Goal: Information Seeking & Learning: Find contact information

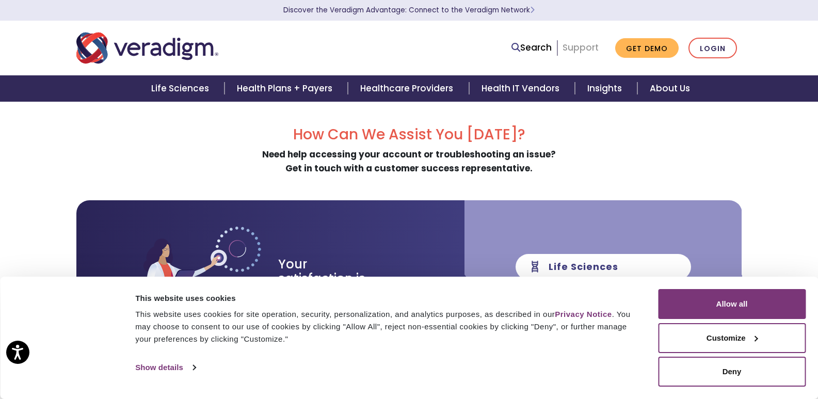
click at [583, 47] on link "Support" at bounding box center [581, 47] width 36 height 12
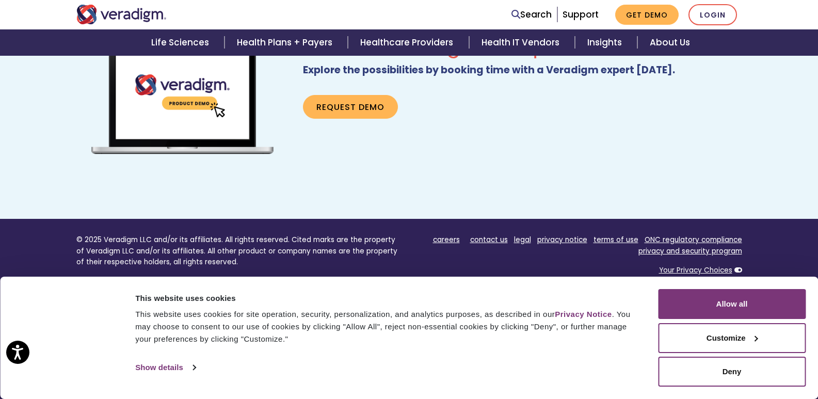
scroll to position [743, 0]
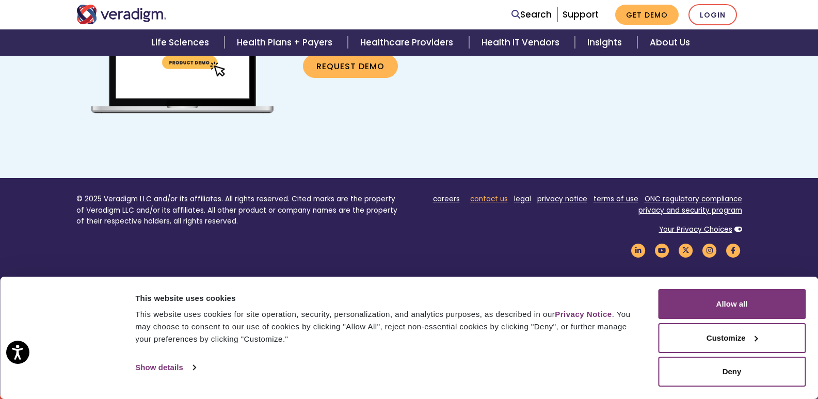
click at [487, 200] on link "contact us" at bounding box center [489, 199] width 38 height 10
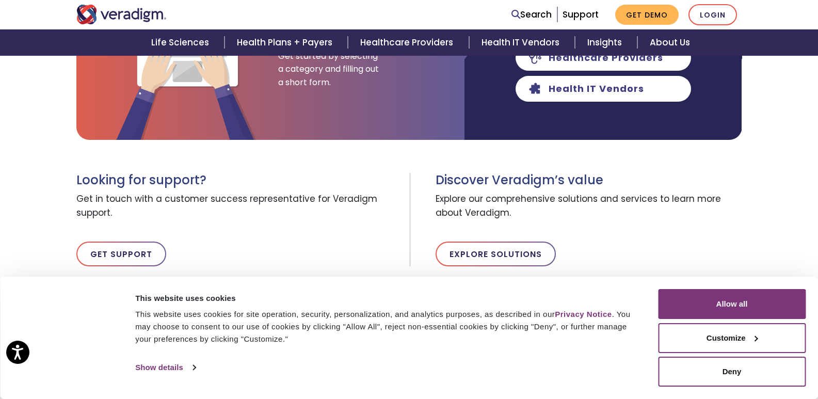
scroll to position [361, 0]
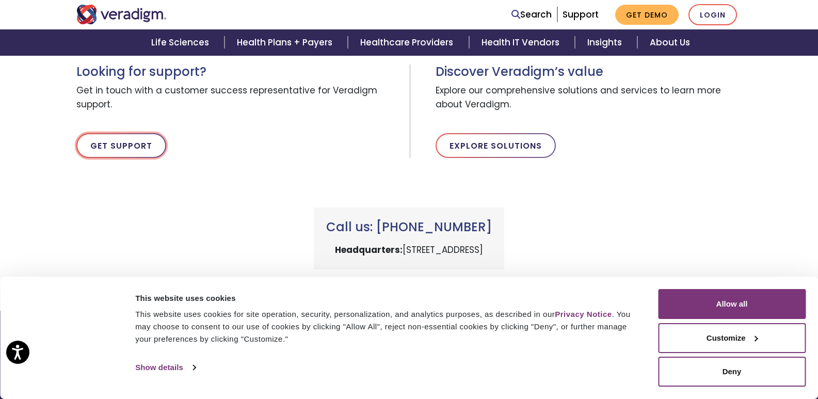
click at [123, 148] on link "Get Support" at bounding box center [121, 145] width 90 height 25
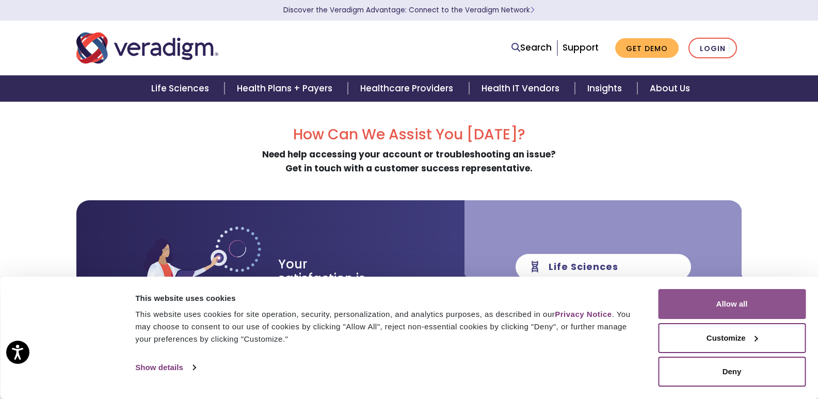
click at [760, 298] on button "Allow all" at bounding box center [732, 304] width 148 height 30
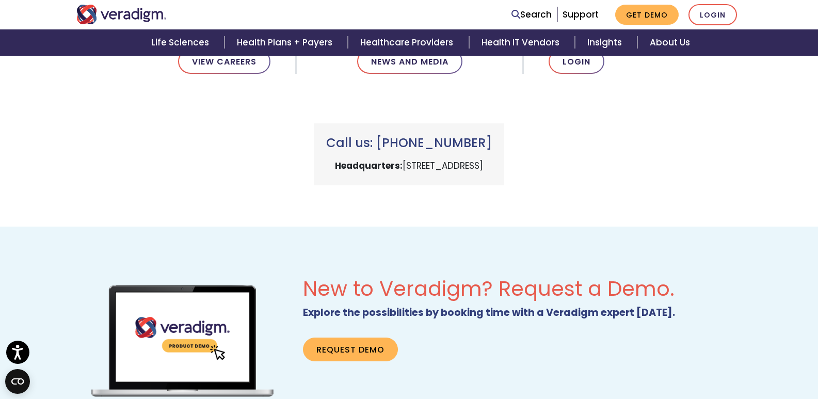
scroll to position [465, 0]
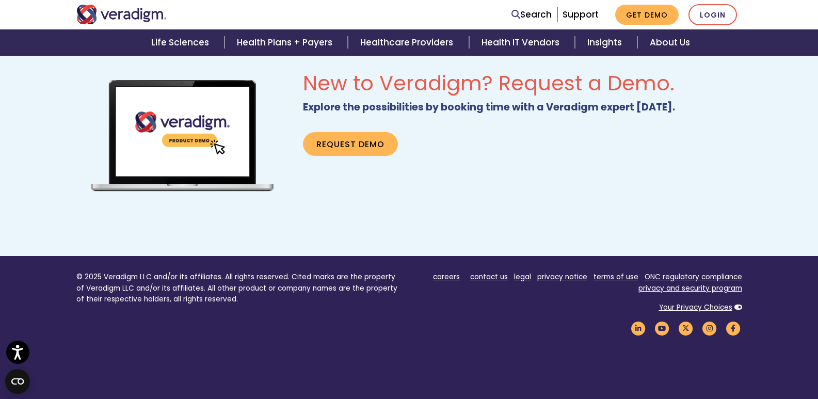
scroll to position [743, 0]
